Goal: Task Accomplishment & Management: Complete application form

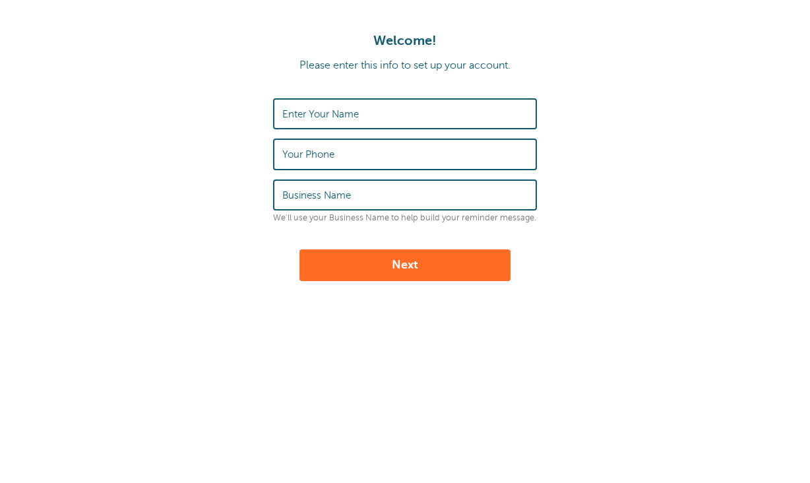
click at [336, 121] on input "Enter Your Name" at bounding box center [405, 114] width 246 height 28
type input "BJ"
type input "2035699222"
click at [362, 193] on input "Business Name" at bounding box center [405, 195] width 246 height 28
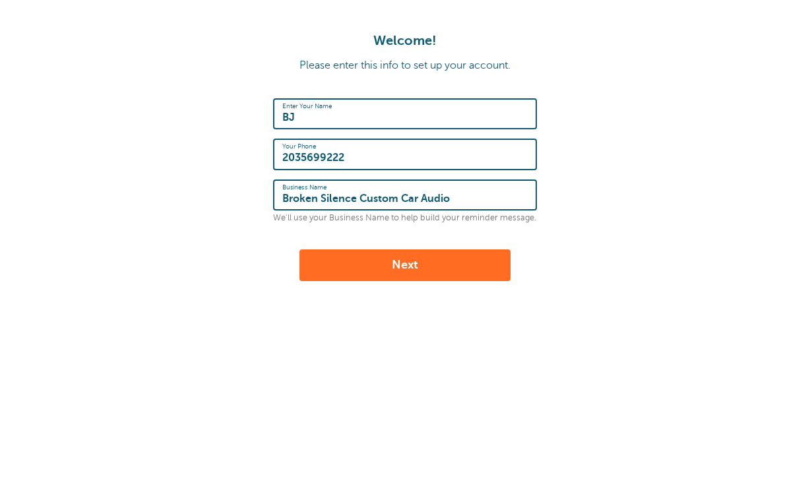
type input "Broken Silence Custom Car Audio"
click at [399, 271] on button "Next" at bounding box center [405, 265] width 211 height 32
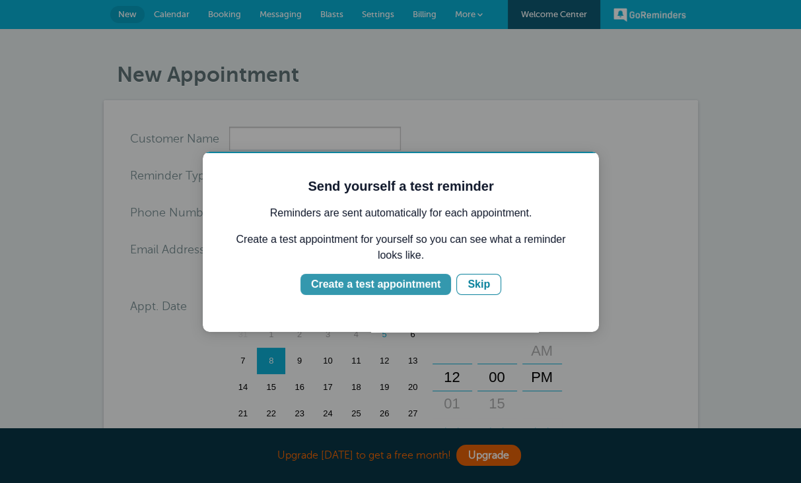
click at [372, 277] on div "Create a test appointment" at bounding box center [375, 285] width 129 height 16
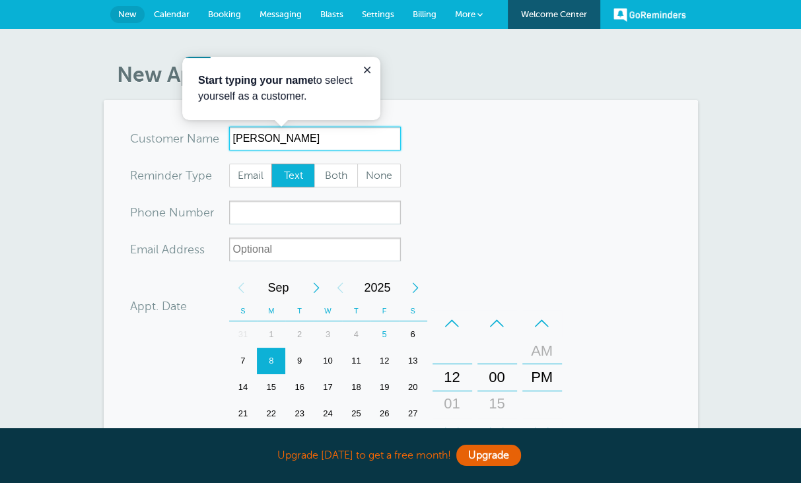
type input "[PERSON_NAME]"
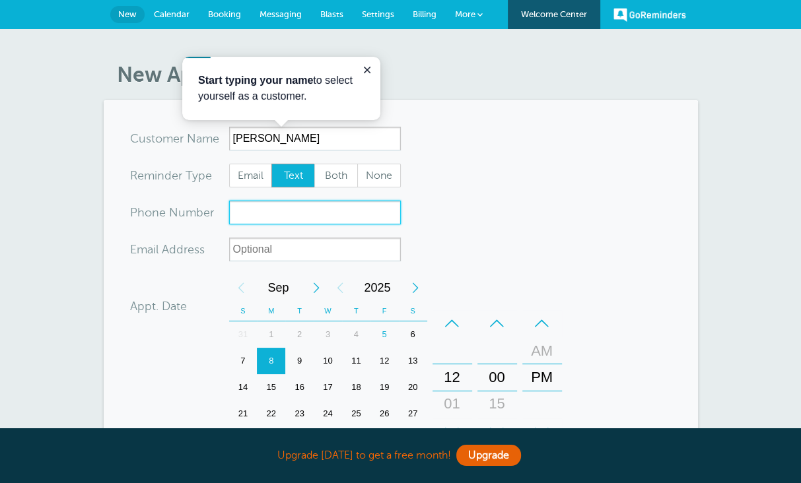
click at [229, 218] on input "xxx-no-autofill" at bounding box center [315, 213] width 172 height 24
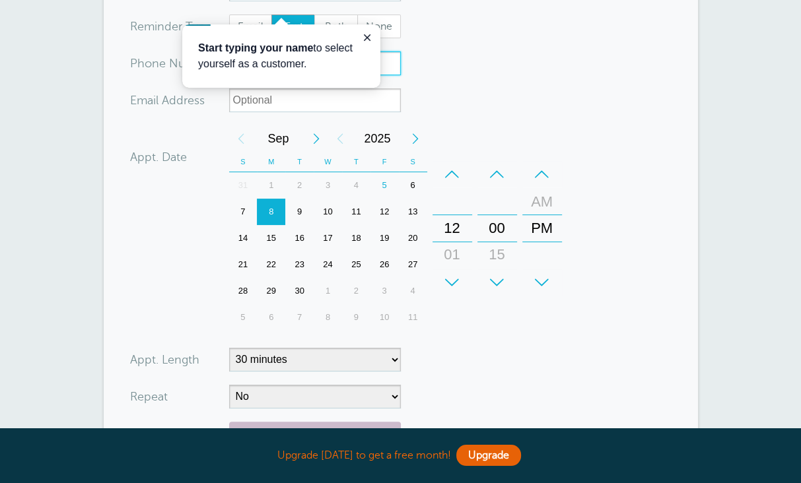
scroll to position [198, 0]
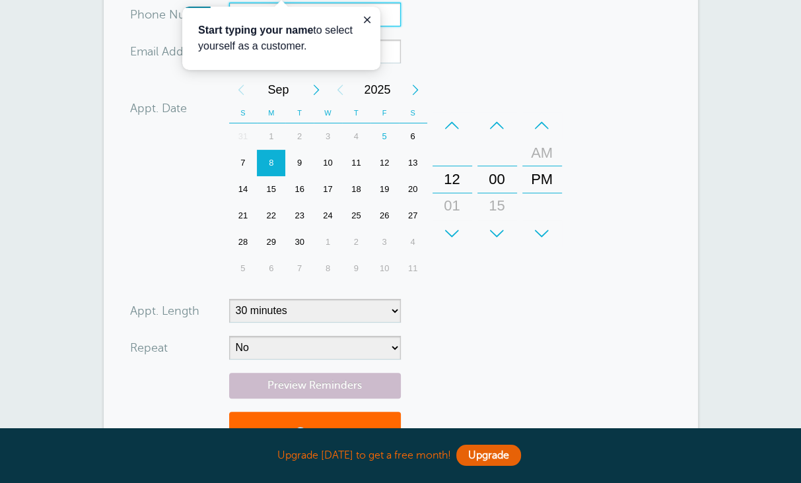
click at [432, 133] on div "–" at bounding box center [452, 125] width 40 height 26
click at [432, 236] on div "+" at bounding box center [452, 233] width 40 height 26
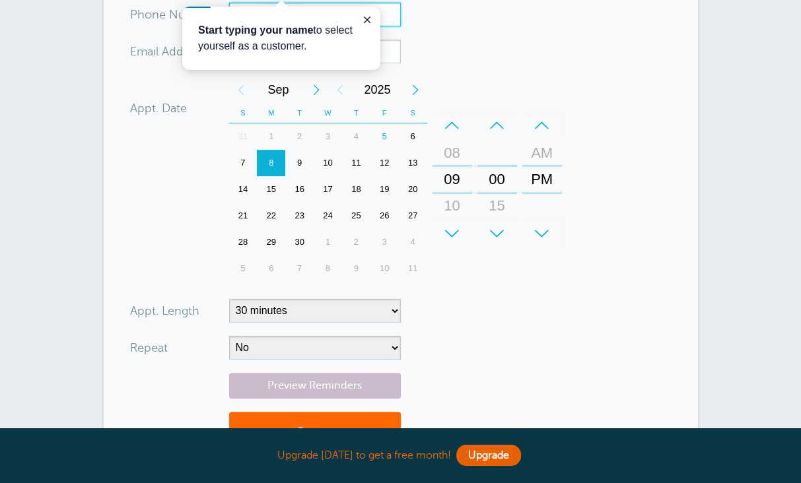
click at [526, 156] on div "AM" at bounding box center [542, 153] width 32 height 26
type input "2039406689"
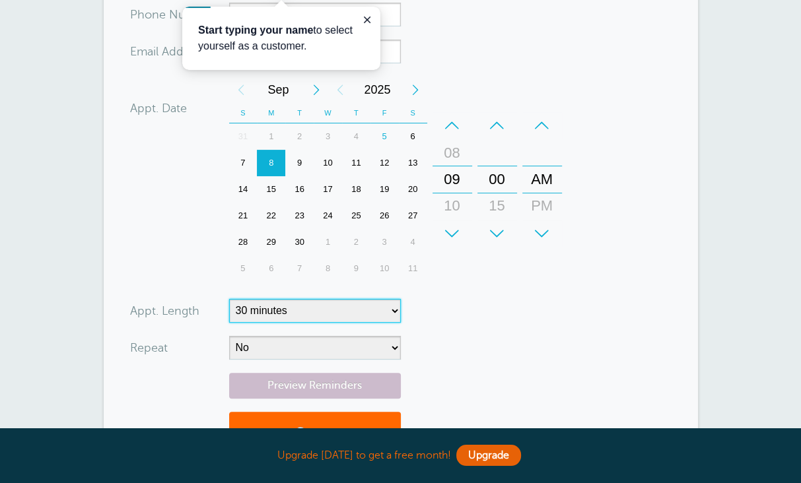
click at [287, 312] on select "5 minutes 10 minutes 15 minutes 20 minutes 25 minutes 30 minutes 35 minutes 40 …" at bounding box center [315, 311] width 172 height 24
click at [406, 312] on form "You are creating a new customer. To use an existing customer select one from th…" at bounding box center [400, 199] width 541 height 541
click at [320, 323] on form "You are creating a new customer. To use an existing customer select one from th…" at bounding box center [400, 199] width 541 height 541
click at [326, 308] on select "5 minutes 10 minutes 15 minutes 20 minutes 25 minutes 30 minutes 35 minutes 40 …" at bounding box center [315, 311] width 172 height 24
select select "720"
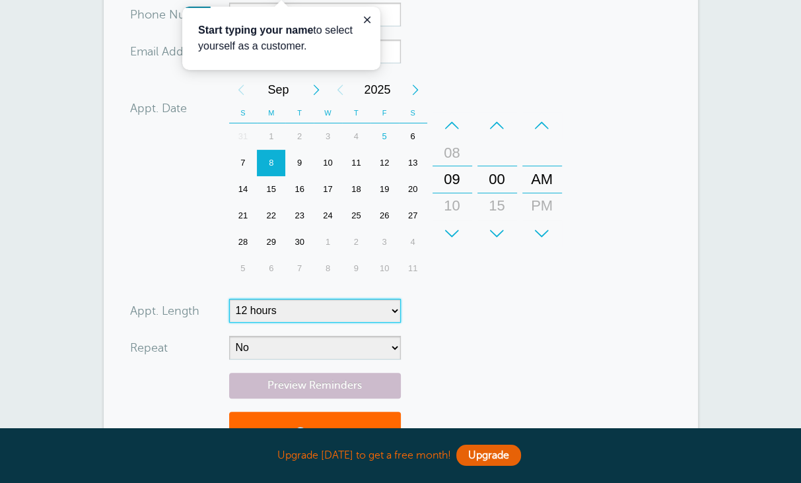
click at [229, 299] on select "5 minutes 10 minutes 15 minutes 20 minutes 25 minutes 30 minutes 35 minutes 40 …" at bounding box center [315, 311] width 172 height 24
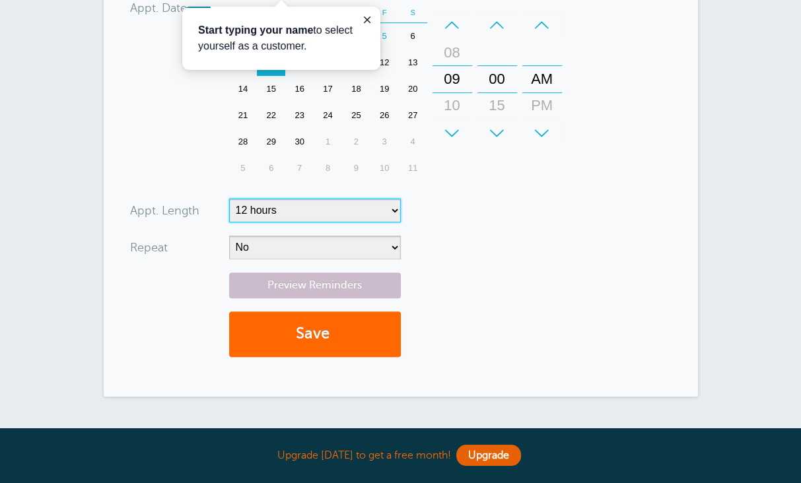
scroll to position [330, 0]
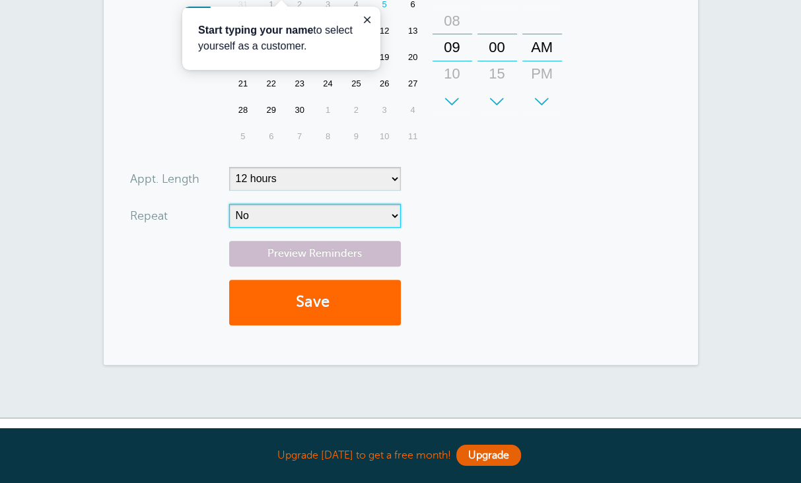
click at [341, 215] on select "No Daily Weekly Every 2 weeks Every 3 weeks Every 4 weeks Monthly Every 5 weeks…" at bounding box center [315, 216] width 172 height 24
click at [329, 290] on button "Save" at bounding box center [315, 303] width 172 height 46
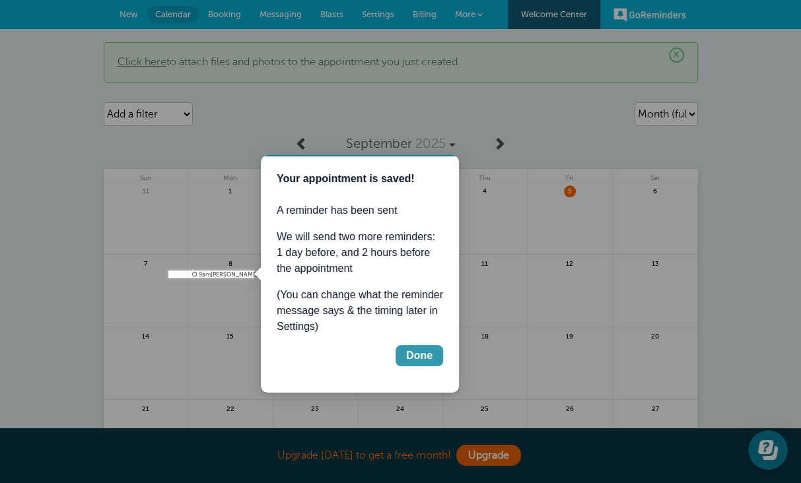
click at [405, 356] on button "Done" at bounding box center [419, 355] width 48 height 21
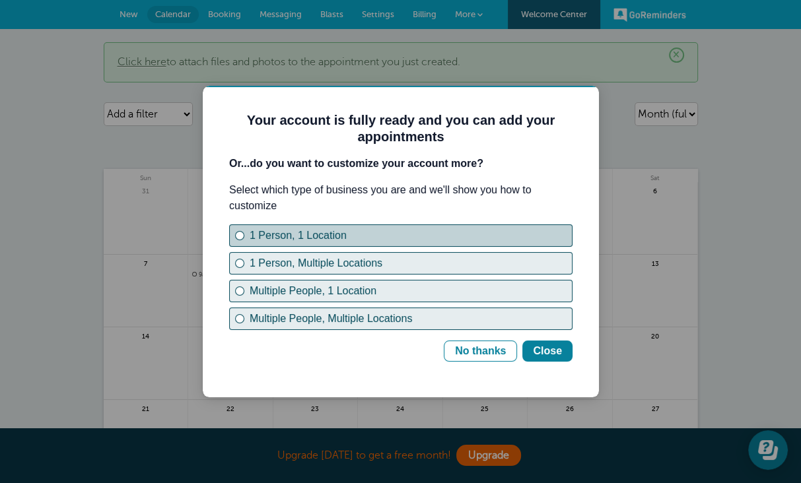
click at [381, 237] on div "1 Person, 1 Location" at bounding box center [410, 236] width 322 height 16
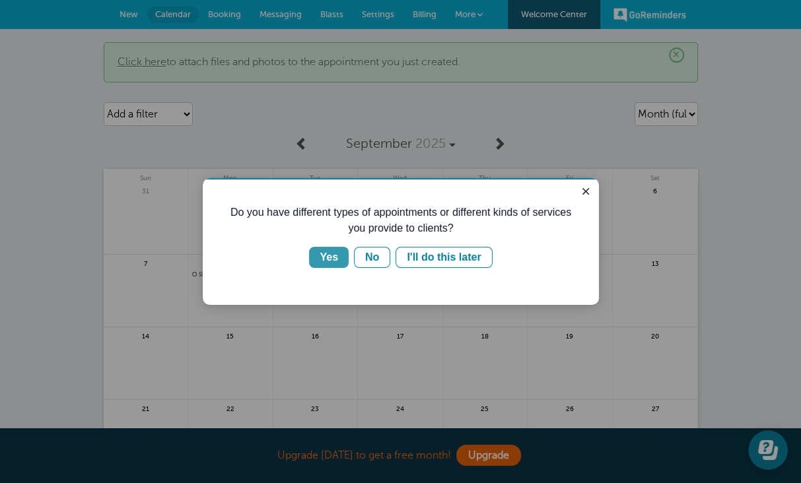
click at [337, 259] on div "Yes" at bounding box center [328, 257] width 18 height 16
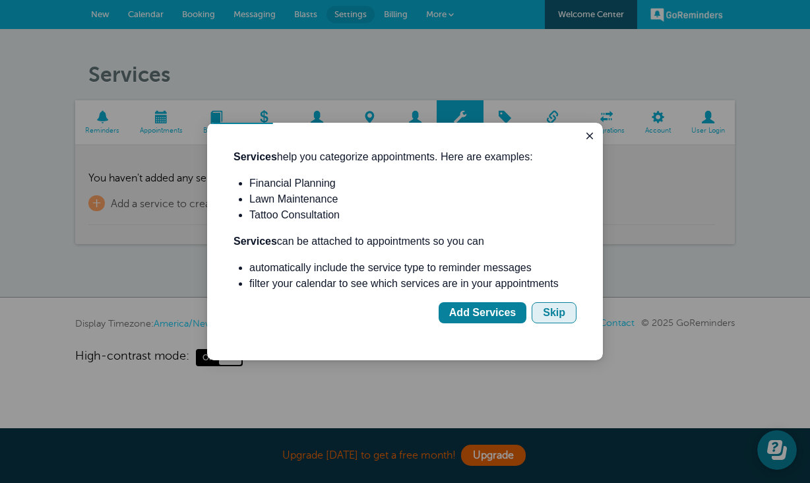
click at [562, 316] on div "Skip" at bounding box center [554, 313] width 22 height 16
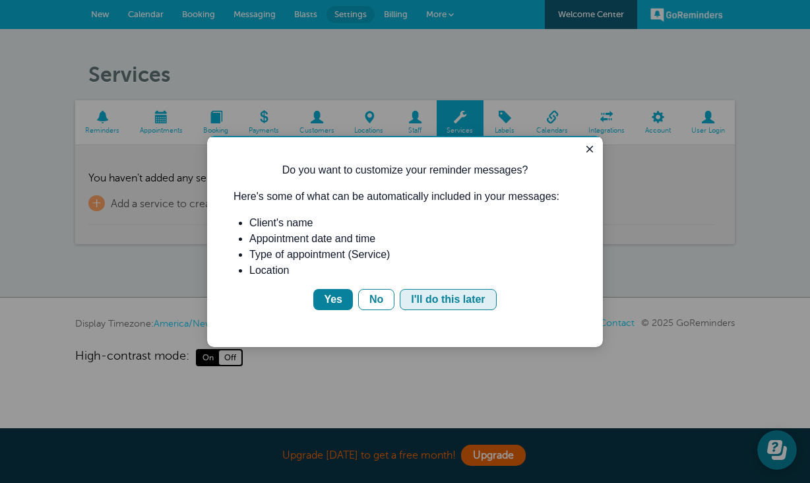
drag, startPoint x: 449, startPoint y: 300, endPoint x: 447, endPoint y: 308, distance: 7.5
click at [447, 308] on button "I'll do this later" at bounding box center [448, 299] width 96 height 21
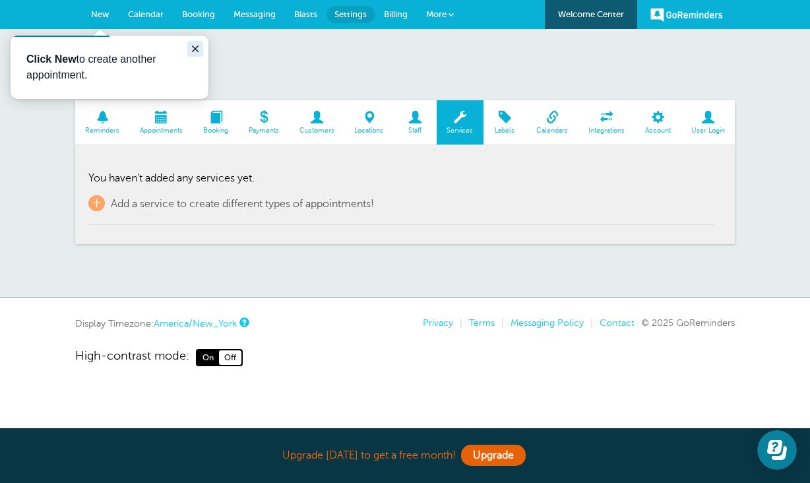
click at [199, 50] on icon "Close guide" at bounding box center [195, 49] width 11 height 11
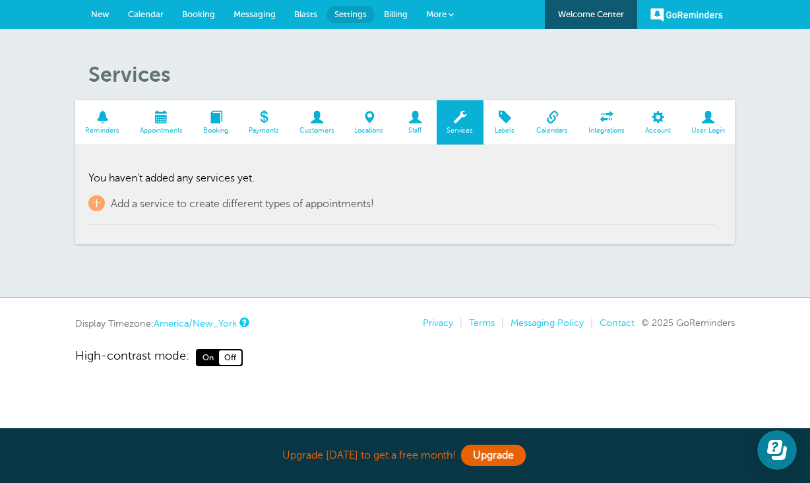
click at [166, 118] on span at bounding box center [161, 117] width 63 height 13
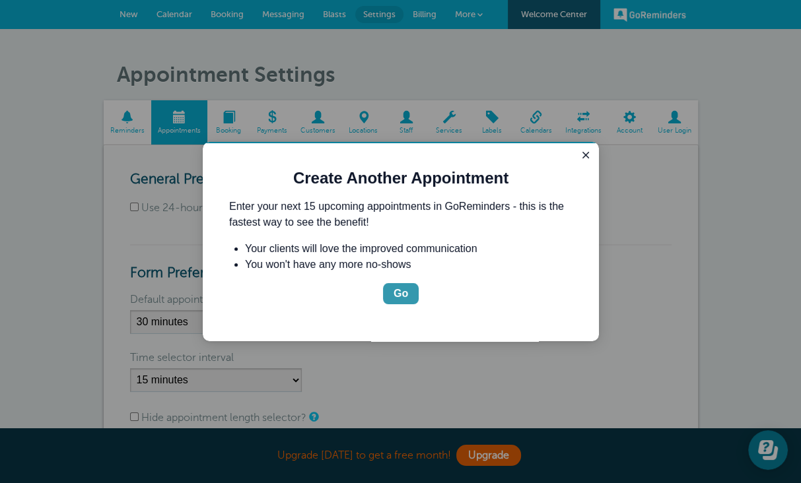
click at [391, 302] on button "Go" at bounding box center [401, 293] width 36 height 21
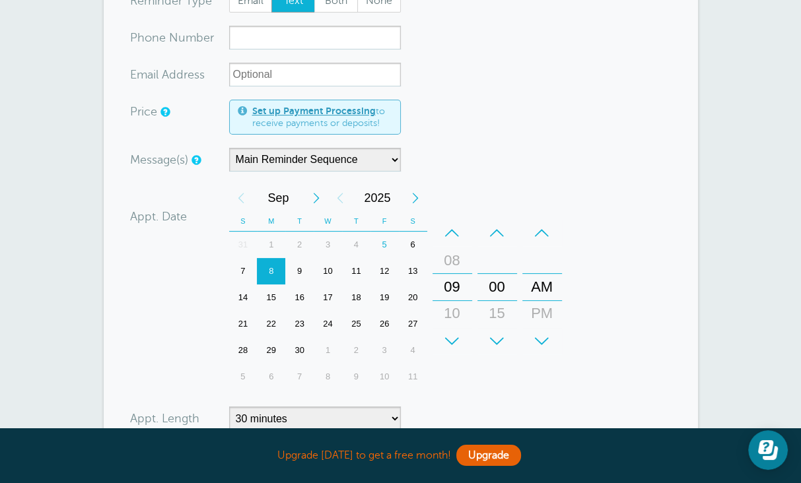
scroll to position [198, 0]
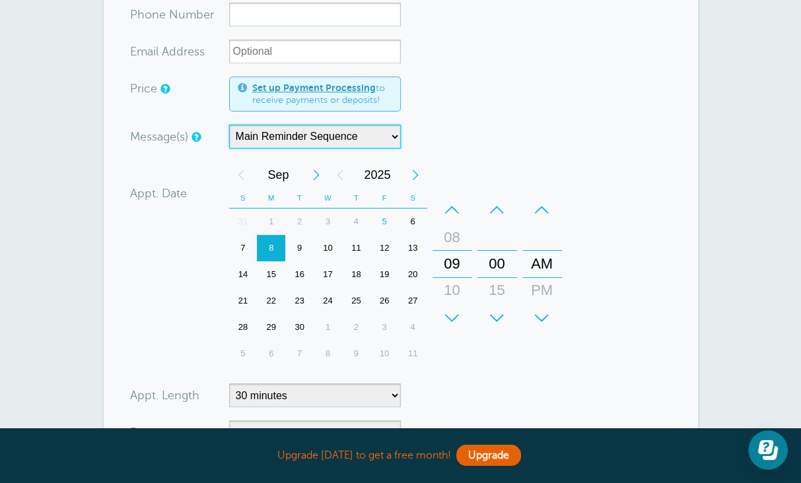
click at [309, 134] on select "Main Reminder Sequence" at bounding box center [315, 137] width 172 height 24
click at [475, 133] on div "Message(s) Main Reminder Sequence Custom Message Start with First Reminder Seco…" at bounding box center [344, 137] width 429 height 24
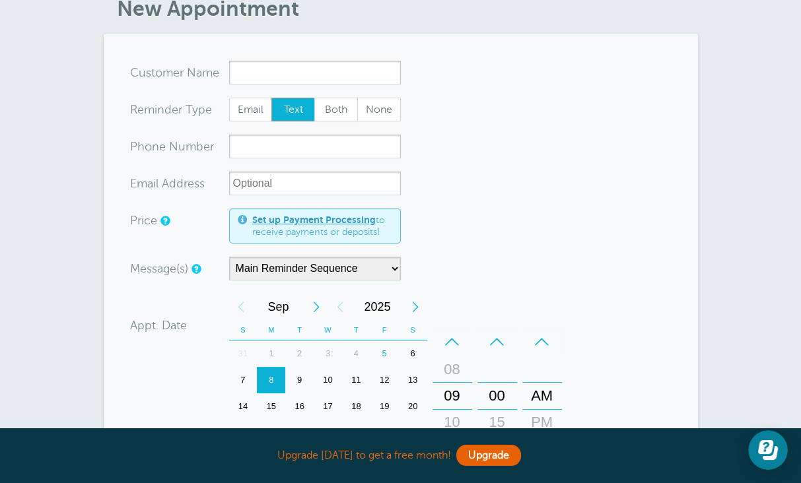
scroll to position [0, 0]
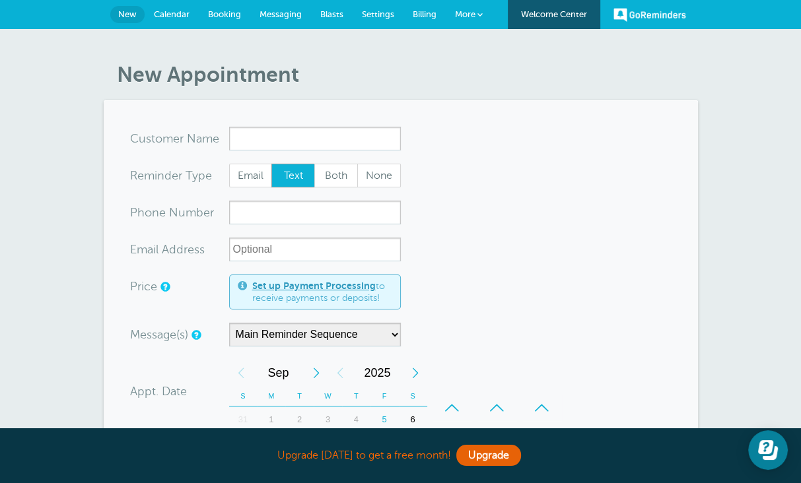
click at [147, 19] on link "Calendar" at bounding box center [172, 14] width 54 height 29
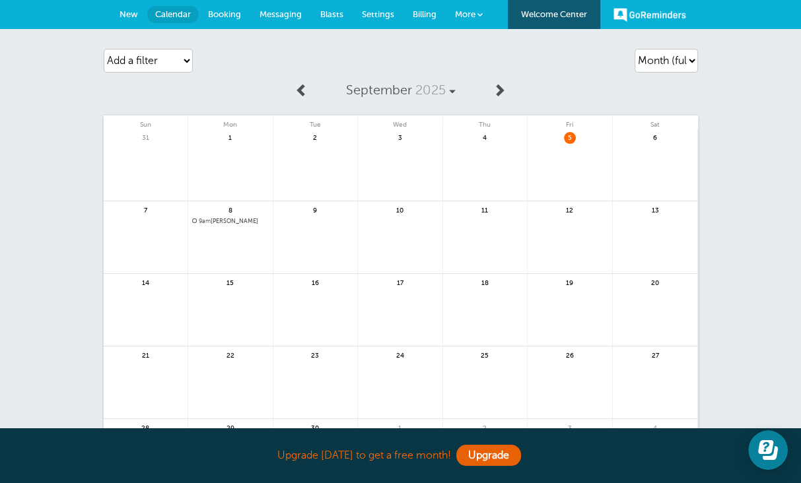
click at [199, 223] on span "9am" at bounding box center [205, 221] width 12 height 7
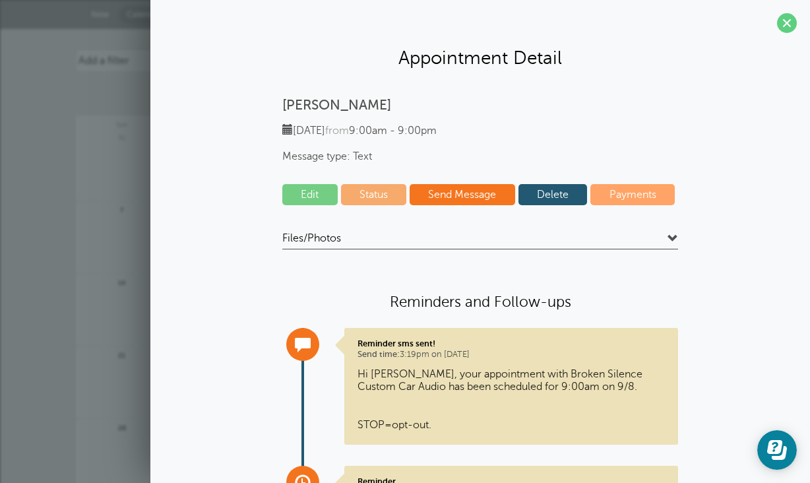
click at [576, 197] on link "Delete" at bounding box center [553, 194] width 69 height 21
